Goal: Find specific page/section: Find specific page/section

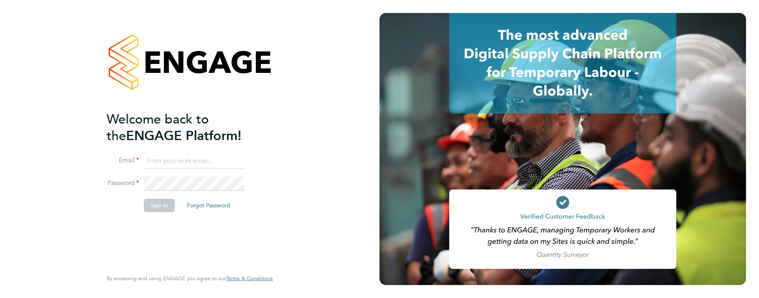
type input "[PERSON_NAME][EMAIL_ADDRESS][DOMAIN_NAME]"
click at [164, 203] on button "Sign In" at bounding box center [159, 205] width 31 height 13
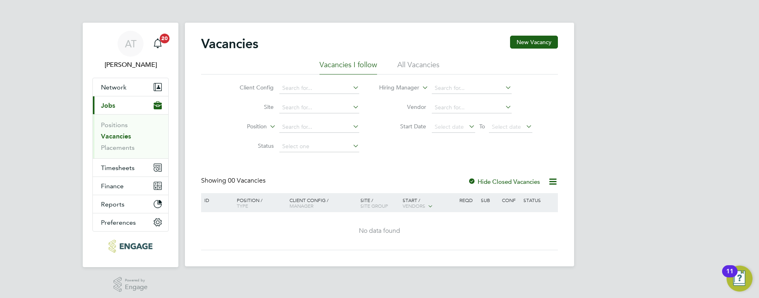
click at [121, 136] on link "Vacancies" at bounding box center [116, 137] width 30 height 8
click at [417, 62] on li "All Vacancies" at bounding box center [418, 67] width 42 height 15
